Goal: Navigation & Orientation: Find specific page/section

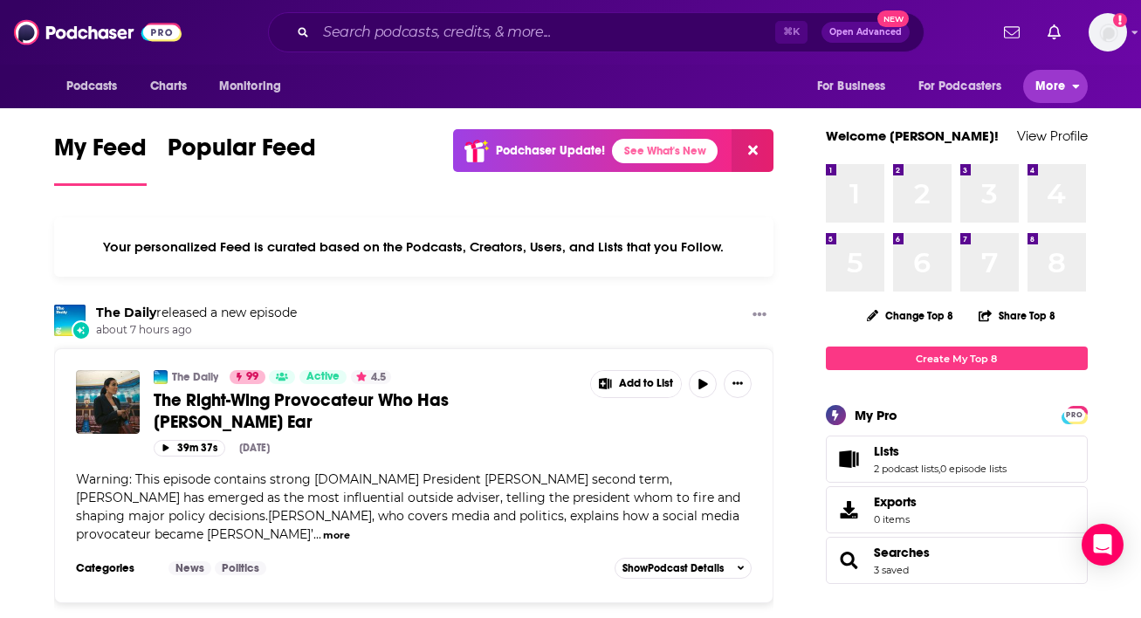
click at [1067, 88] on button "More" at bounding box center [1056, 86] width 64 height 33
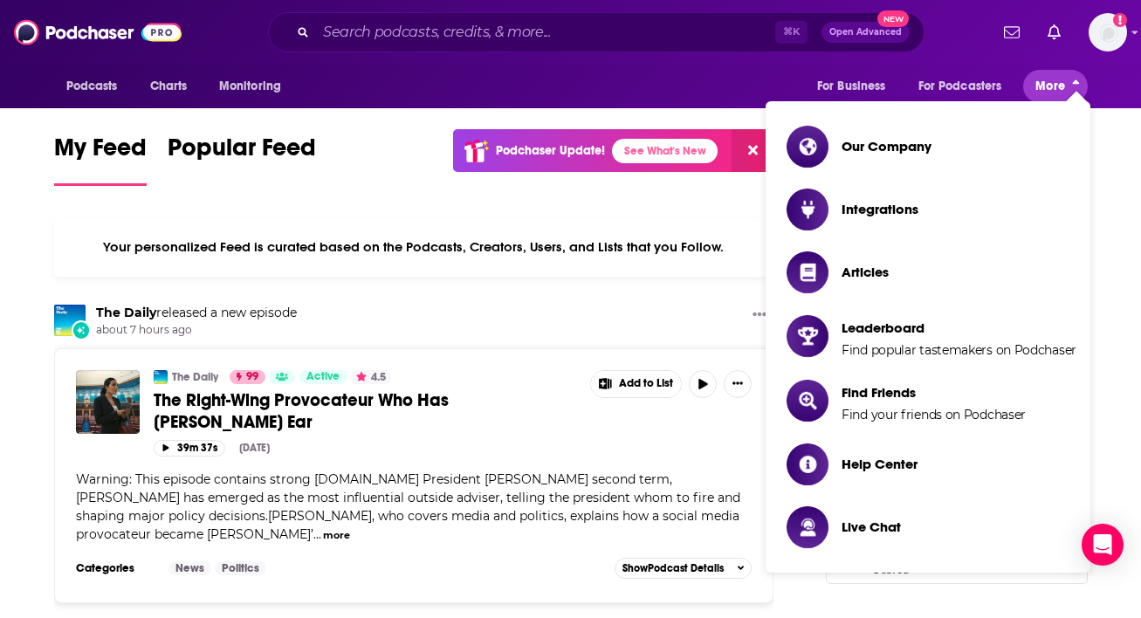
click at [1065, 89] on button "More" at bounding box center [1056, 86] width 64 height 33
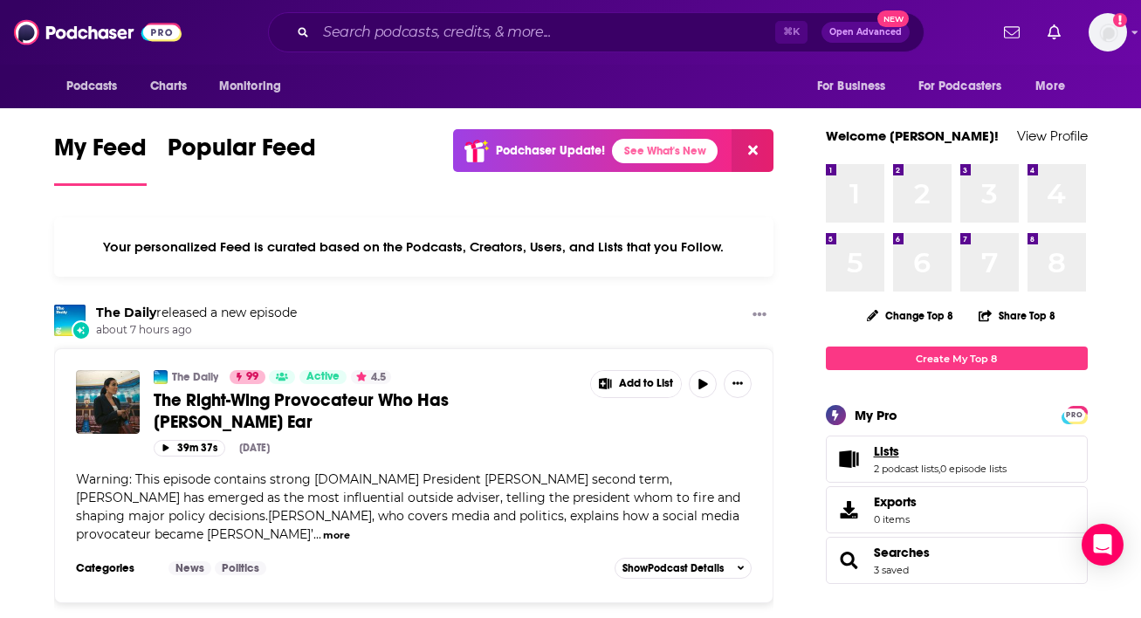
click at [930, 454] on link "Lists" at bounding box center [940, 452] width 133 height 16
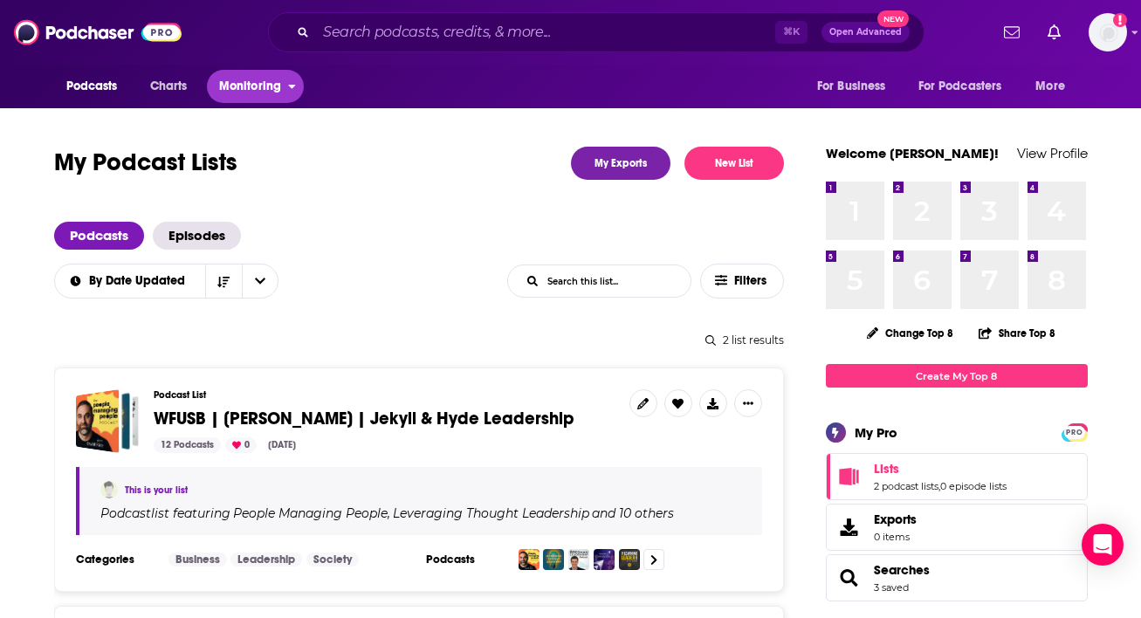
click at [285, 89] on button "Monitoring" at bounding box center [255, 86] width 97 height 33
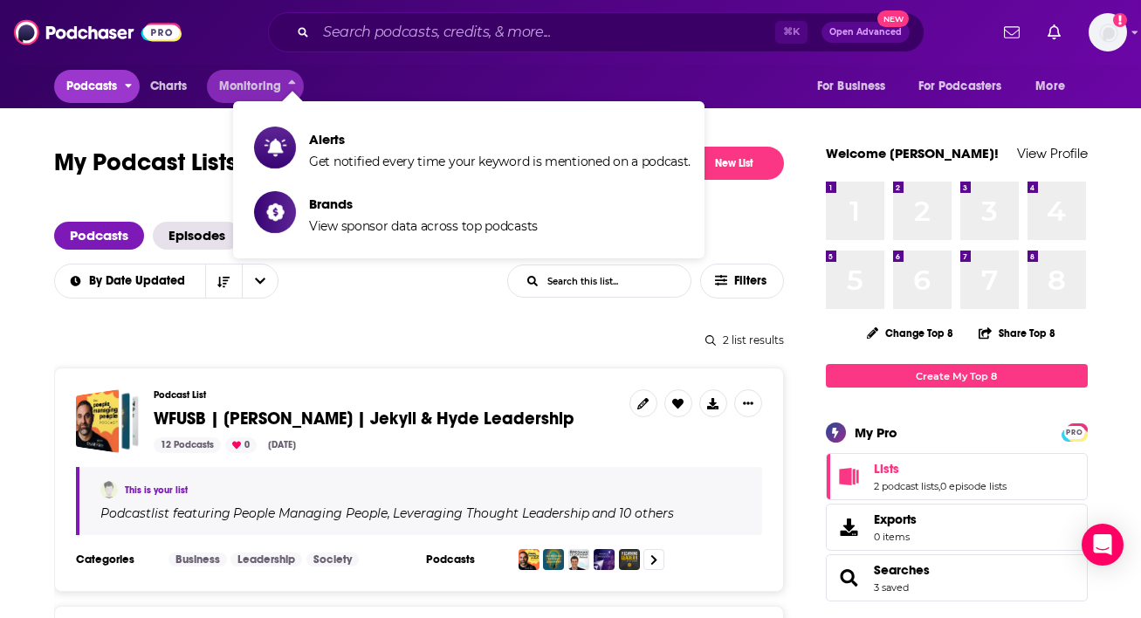
click at [128, 86] on icon "open menu" at bounding box center [128, 87] width 7 height 4
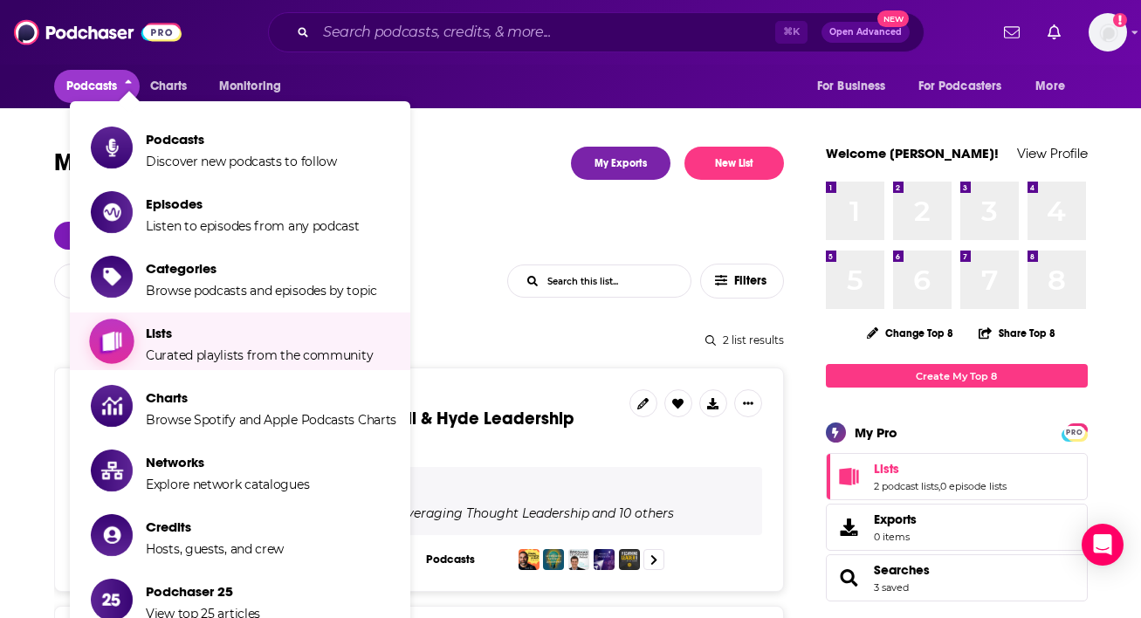
click at [258, 339] on span "Lists" at bounding box center [259, 333] width 227 height 17
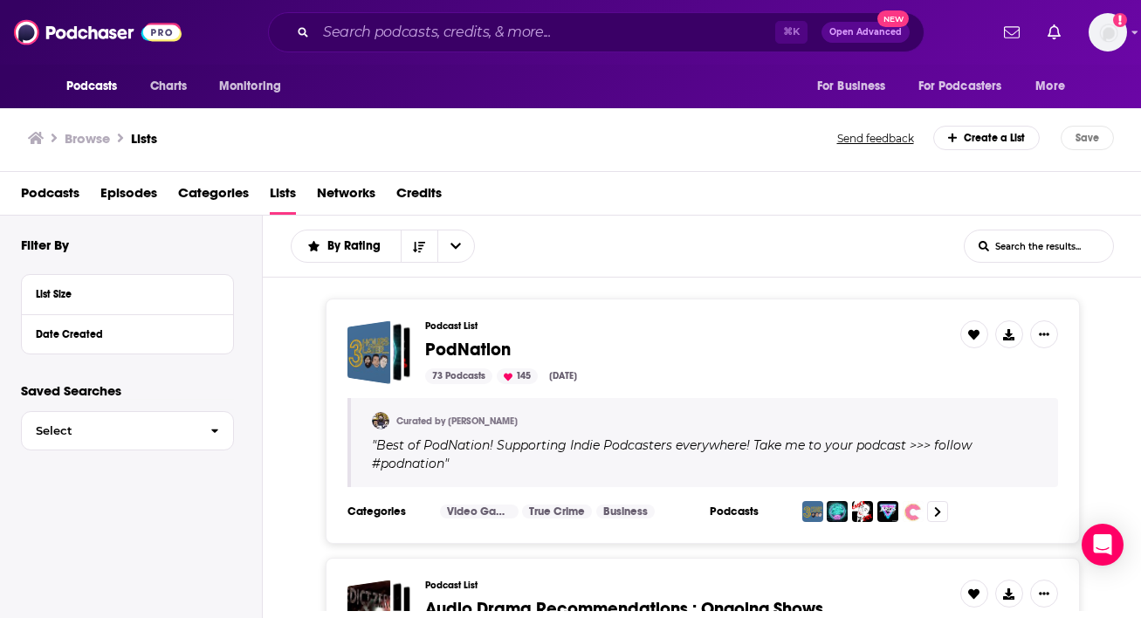
click at [1023, 141] on div "Create a List" at bounding box center [987, 138] width 107 height 24
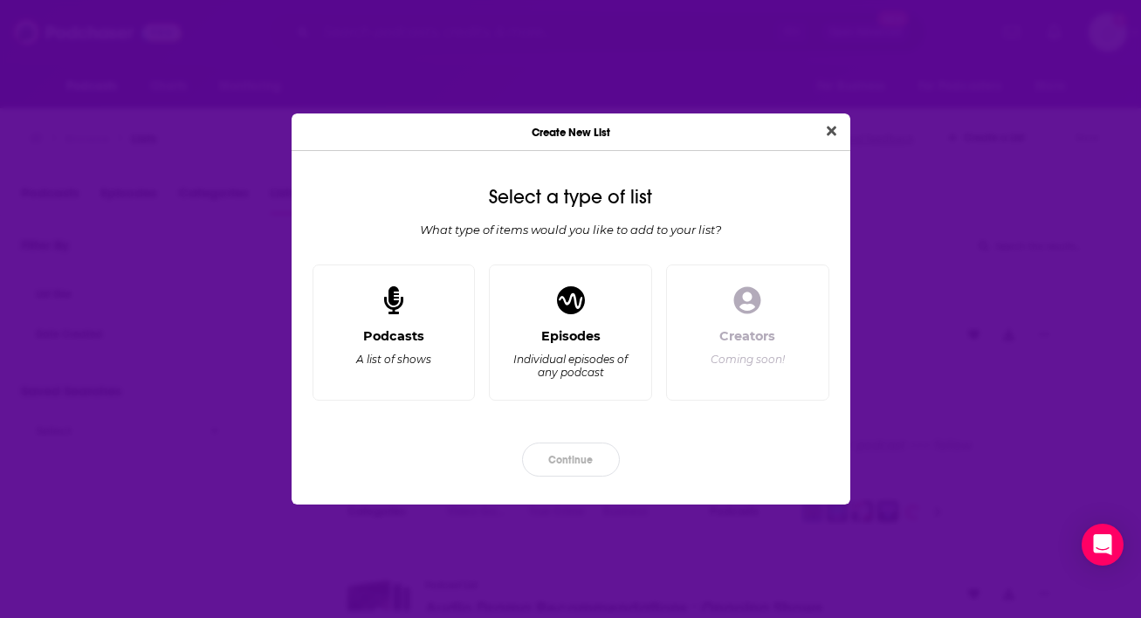
drag, startPoint x: 837, startPoint y: 130, endPoint x: 826, endPoint y: 144, distance: 17.5
click at [835, 132] on button "Close" at bounding box center [832, 132] width 24 height 22
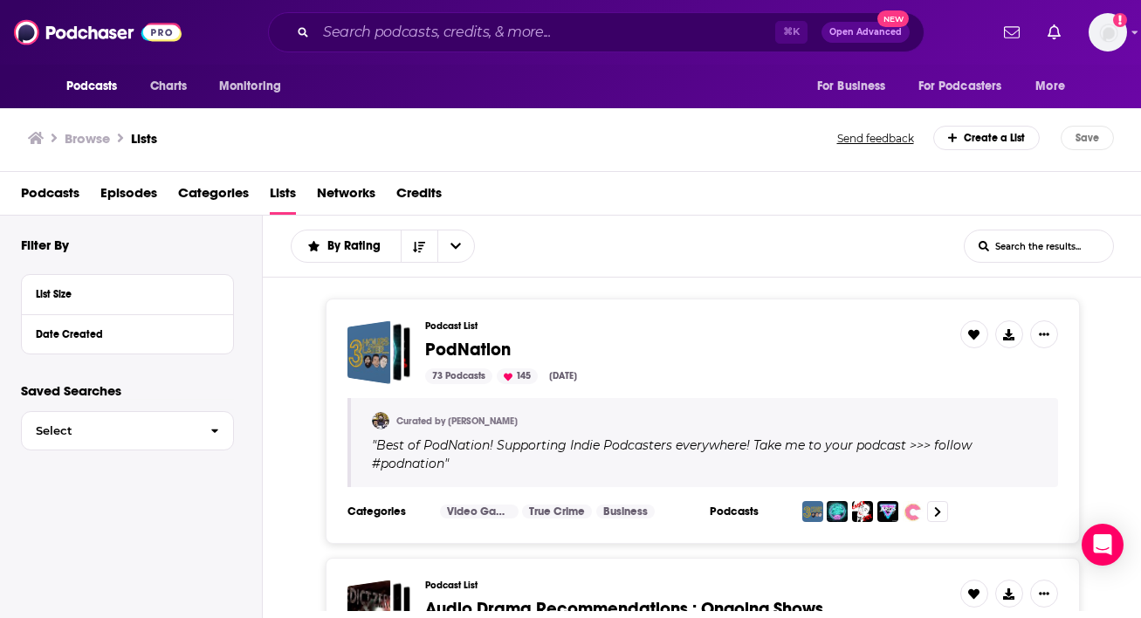
click at [351, 197] on span "Networks" at bounding box center [346, 197] width 59 height 36
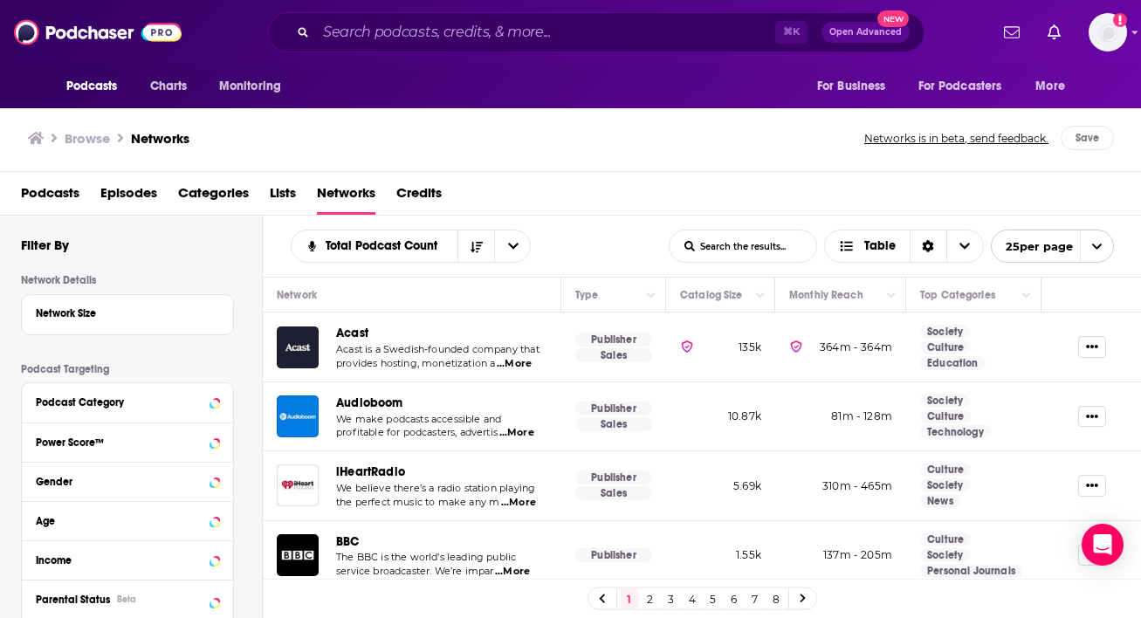
click at [428, 193] on span "Credits" at bounding box center [418, 197] width 45 height 36
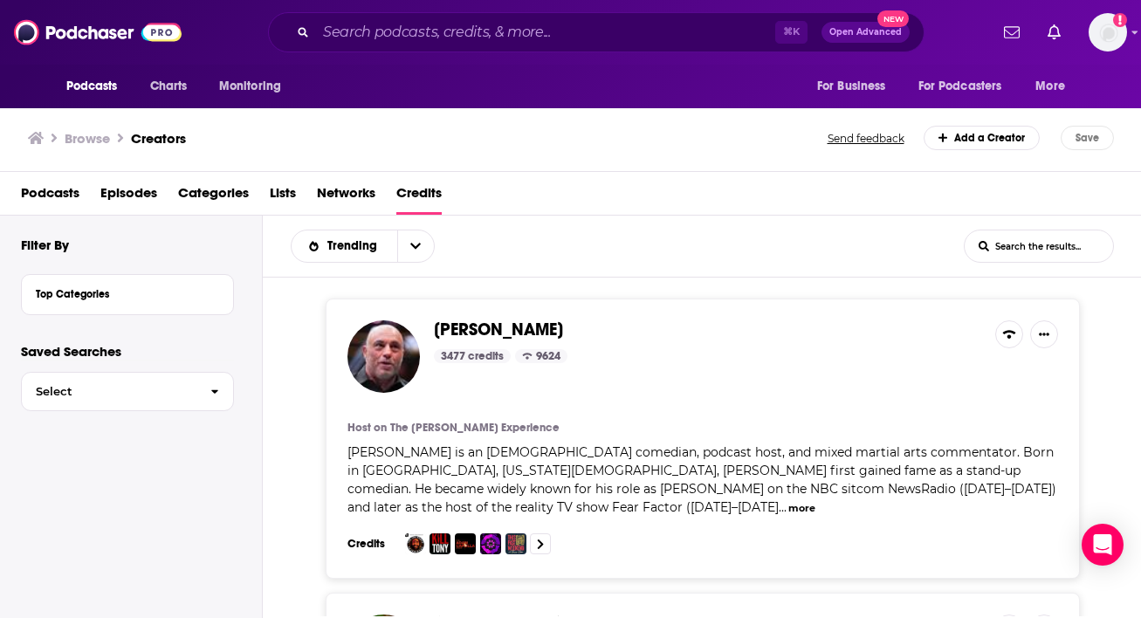
click at [64, 194] on span "Podcasts" at bounding box center [50, 197] width 59 height 36
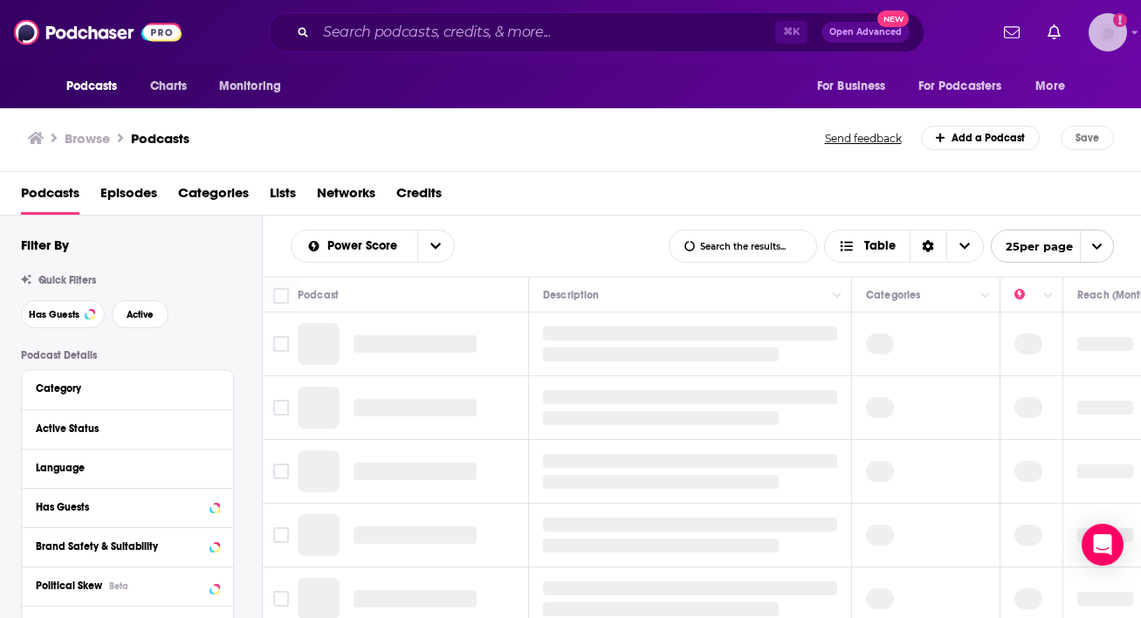
click at [1109, 38] on img "Logged in as k_murphy" at bounding box center [1108, 32] width 38 height 38
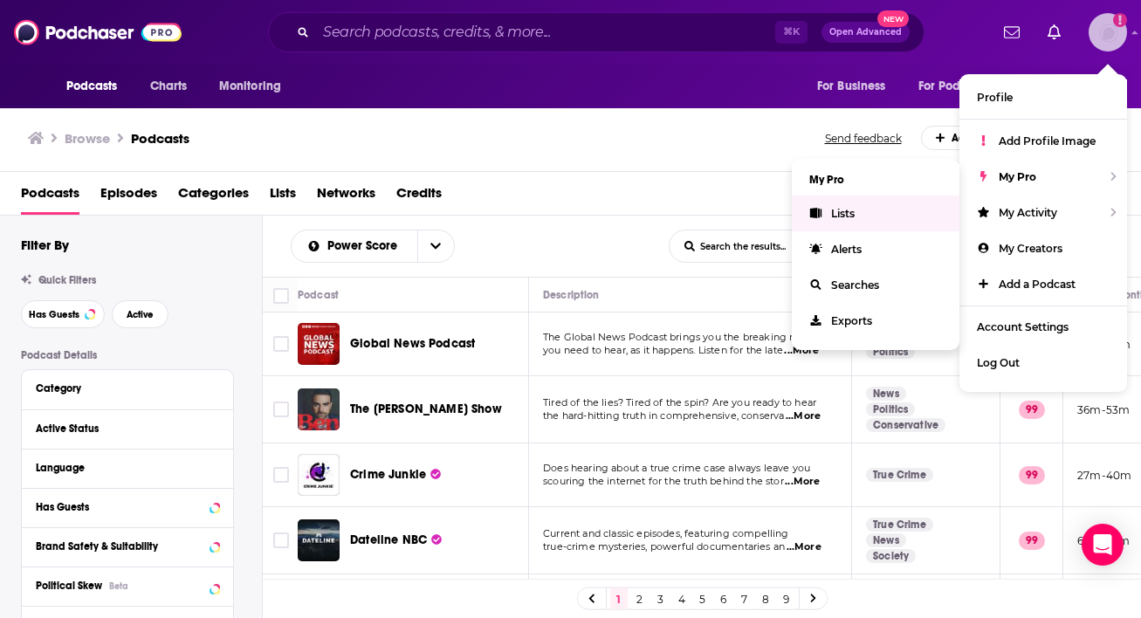
click at [875, 214] on link "Lists" at bounding box center [876, 214] width 168 height 36
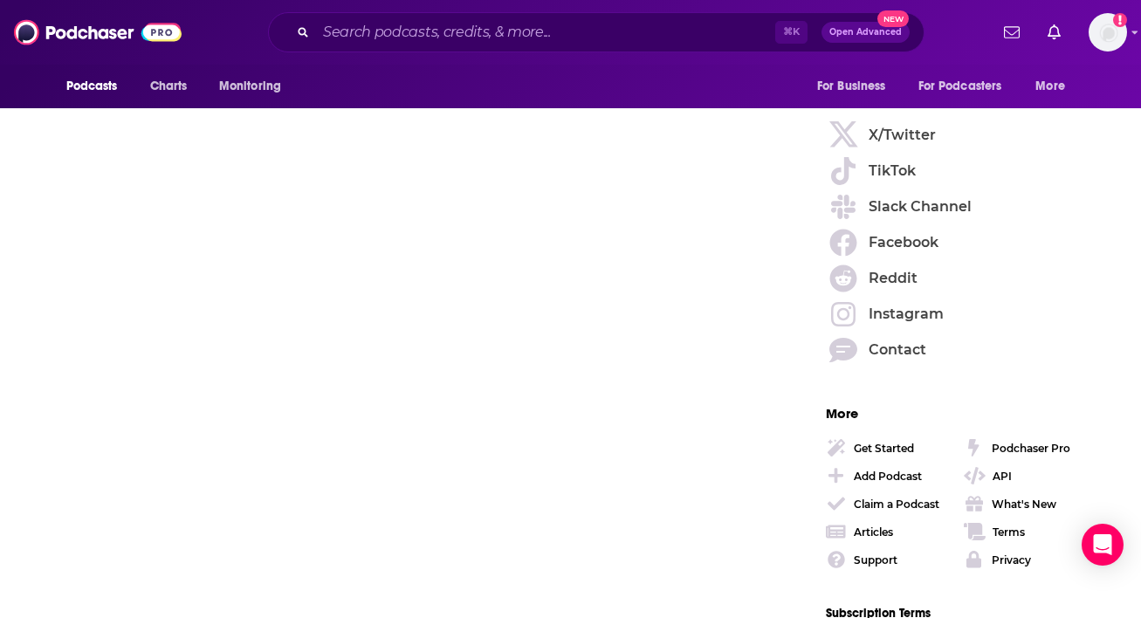
scroll to position [2541, 0]
